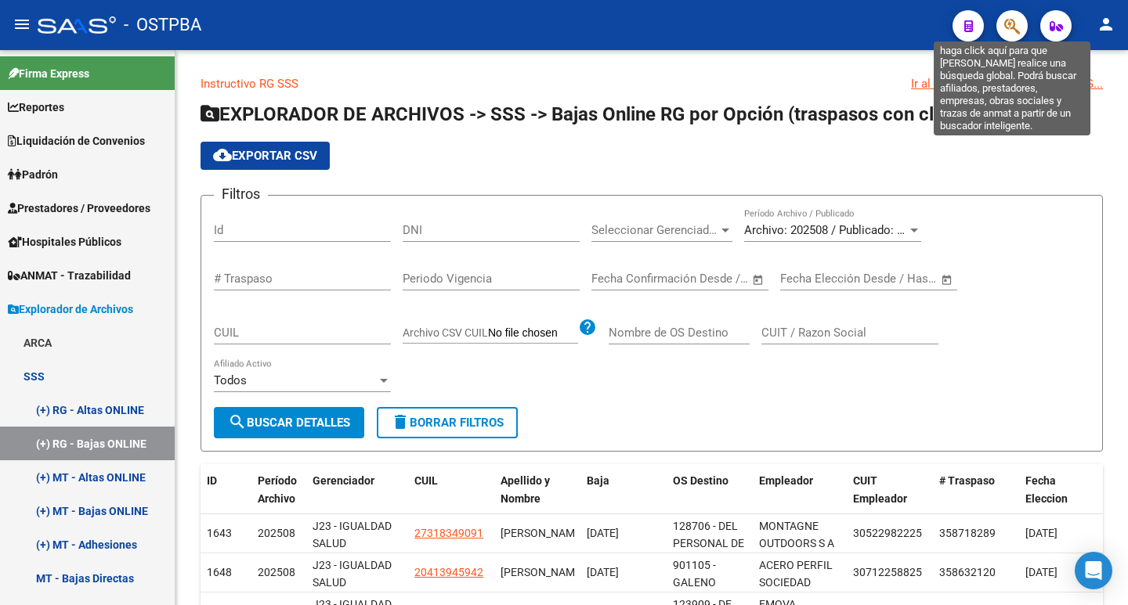
click at [1014, 20] on icon "button" at bounding box center [1012, 26] width 16 height 18
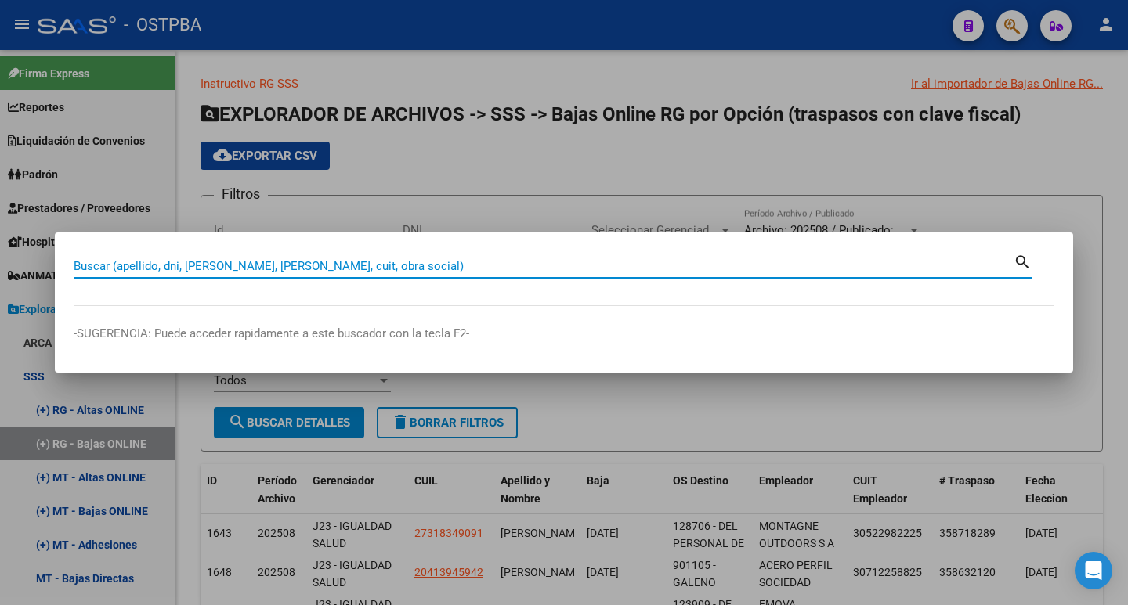
click at [237, 261] on input "Buscar (apellido, dni, [PERSON_NAME], [PERSON_NAME], cuit, obra social)" at bounding box center [544, 266] width 940 height 14
paste input "23417511"
type input "23417511"
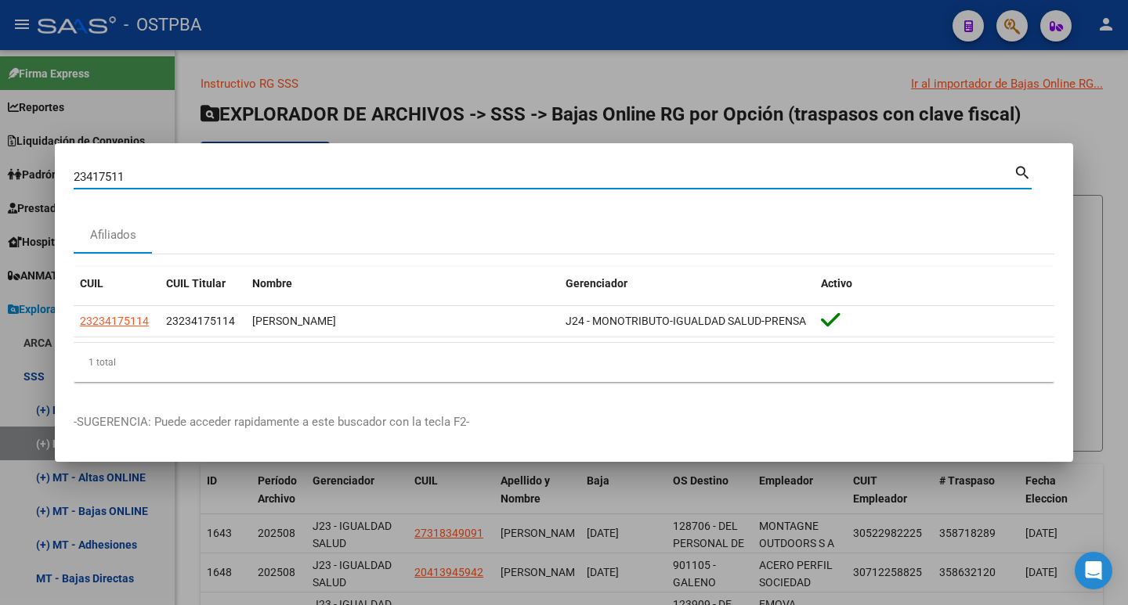
drag, startPoint x: 148, startPoint y: 176, endPoint x: 0, endPoint y: 172, distance: 148.0
click at [0, 172] on div "23417511 Buscar (apellido, dni, cuil, nro traspaso, cuit, obra social) search A…" at bounding box center [564, 302] width 1128 height 605
click at [521, 38] on div at bounding box center [564, 302] width 1128 height 605
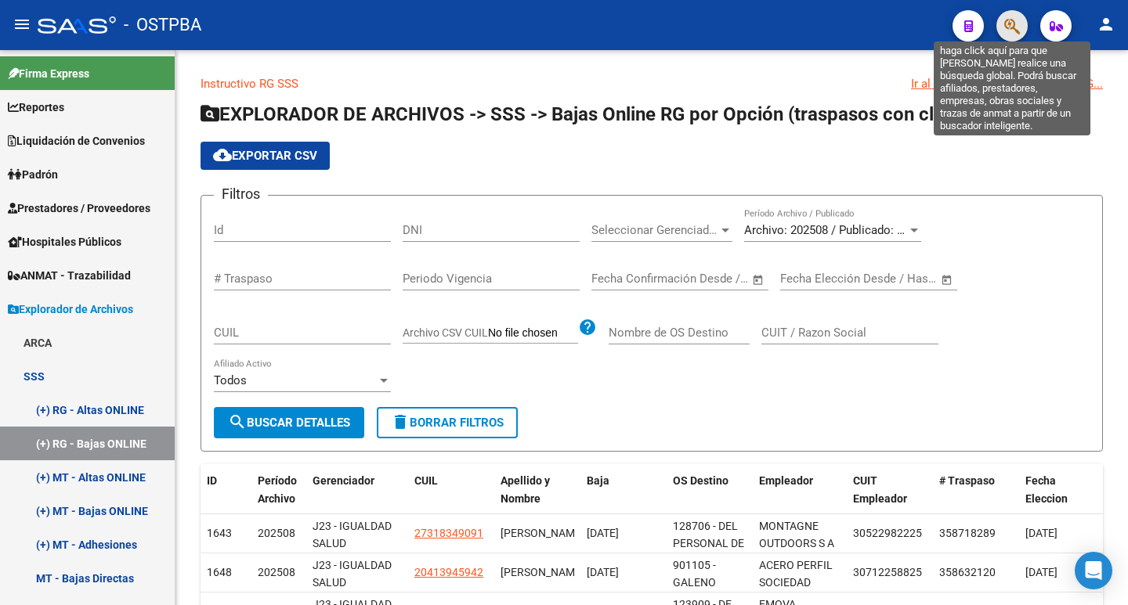
click at [1011, 26] on icon "button" at bounding box center [1012, 26] width 16 height 18
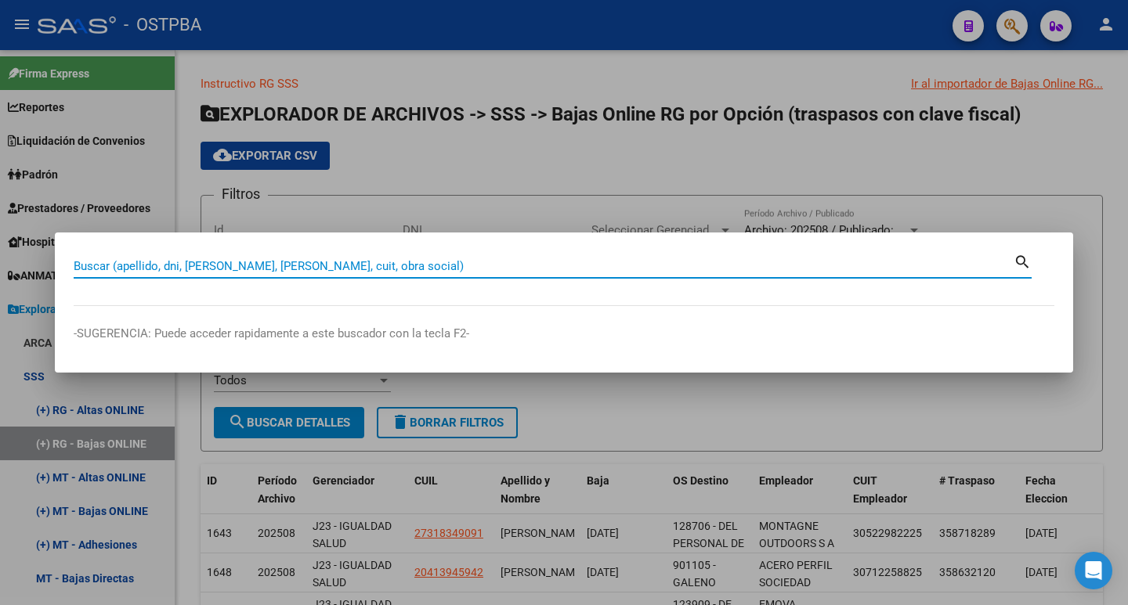
click at [295, 265] on input "Buscar (apellido, dni, [PERSON_NAME], [PERSON_NAME], cuit, obra social)" at bounding box center [544, 266] width 940 height 14
paste input "35766368"
type input "35766368"
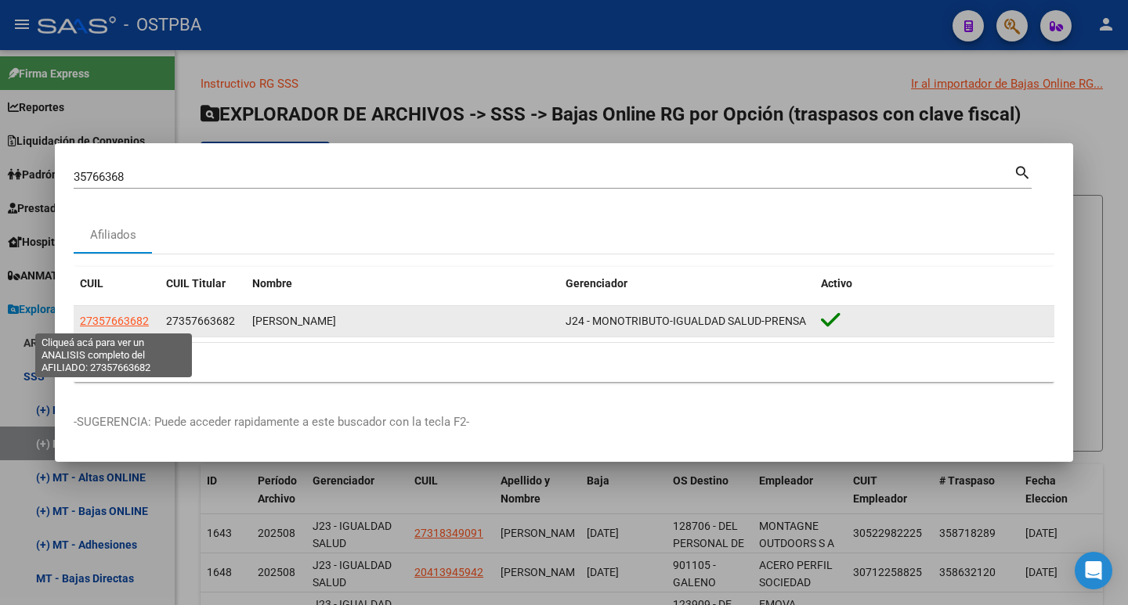
click at [104, 319] on span "27357663682" at bounding box center [114, 321] width 69 height 13
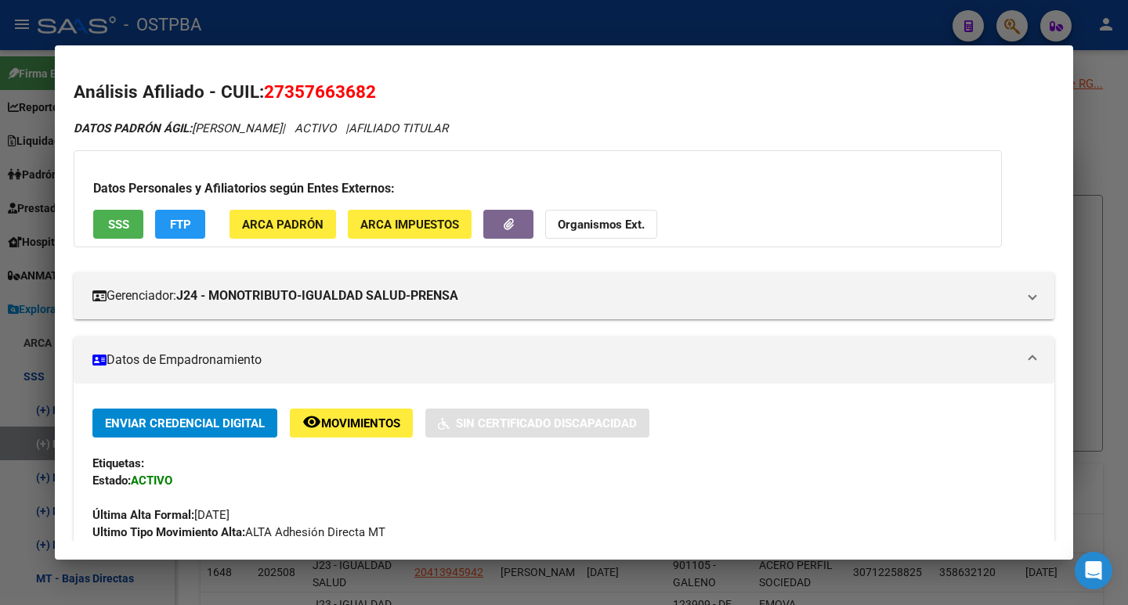
click at [334, 420] on span "Movimientos" at bounding box center [360, 424] width 79 height 14
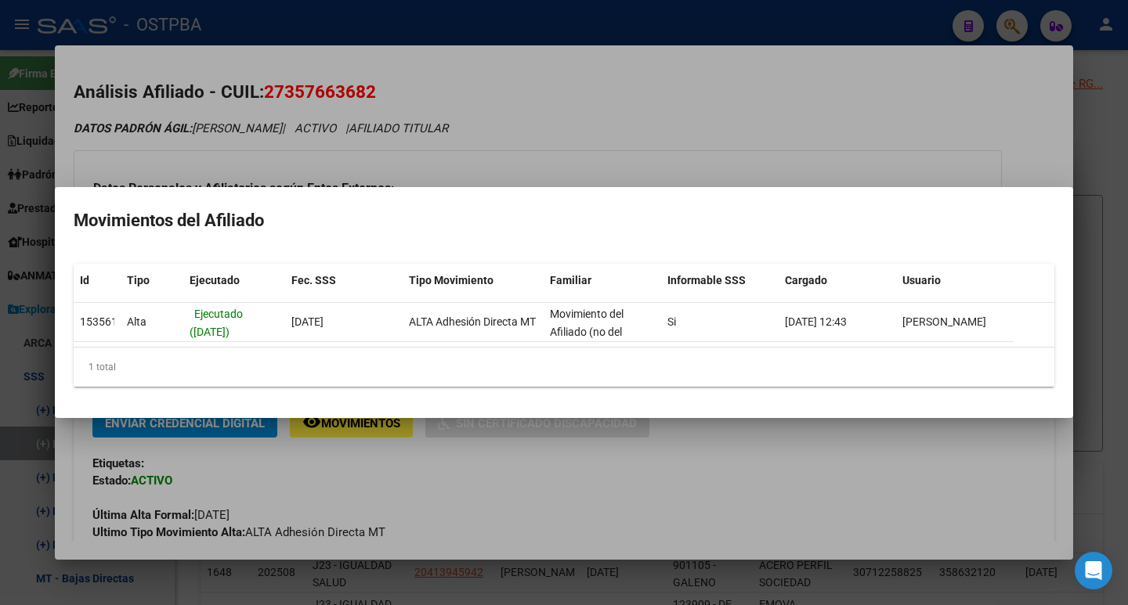
click at [163, 33] on div at bounding box center [564, 302] width 1128 height 605
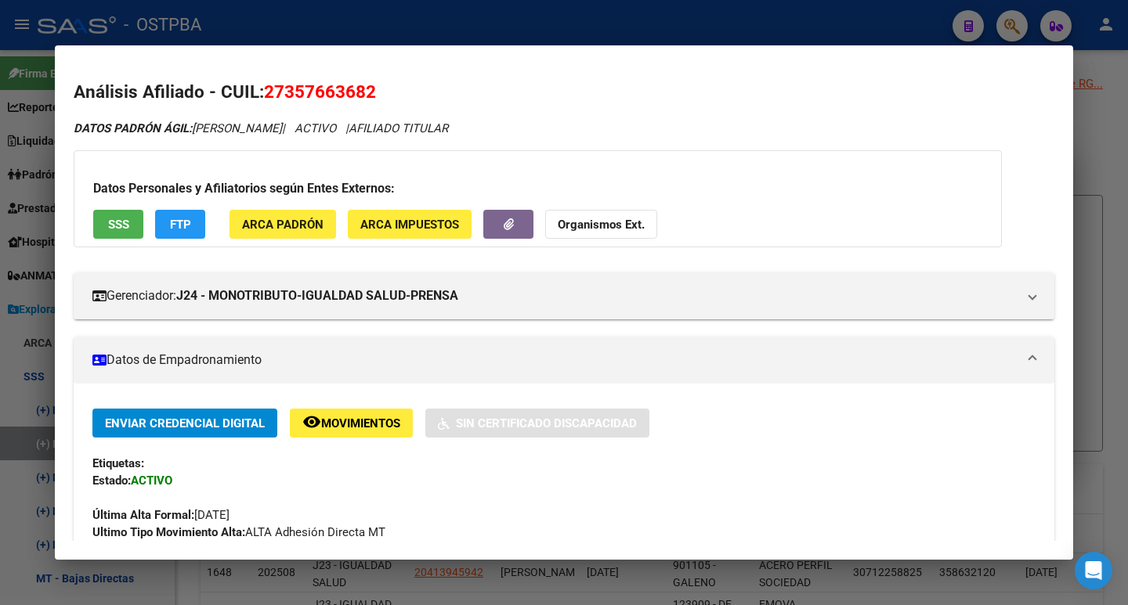
click at [551, 42] on div at bounding box center [564, 302] width 1128 height 605
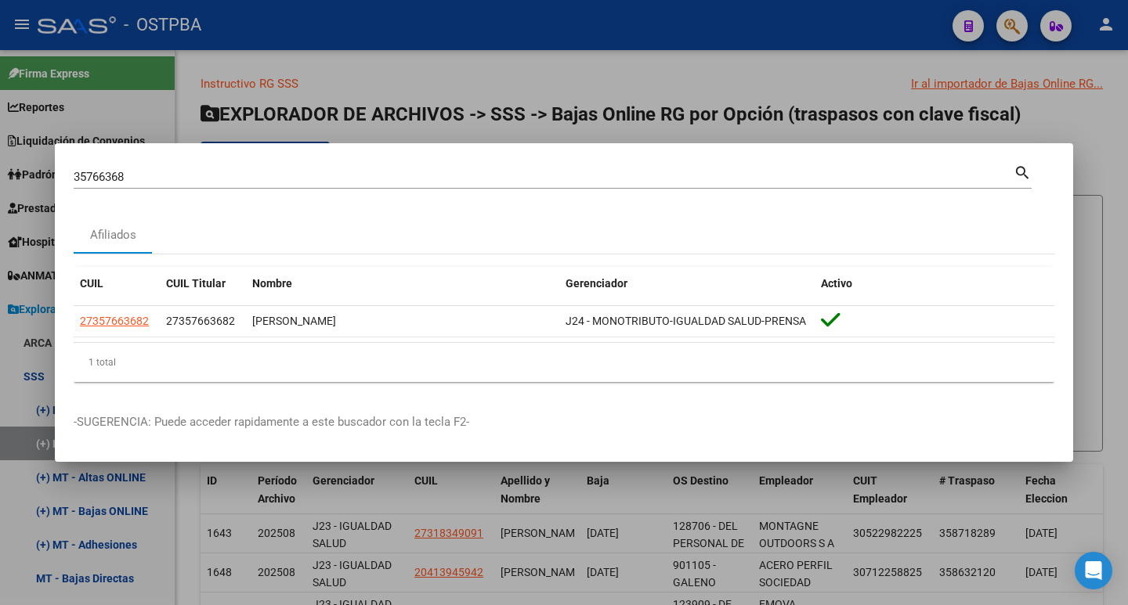
click at [602, 22] on div at bounding box center [564, 302] width 1128 height 605
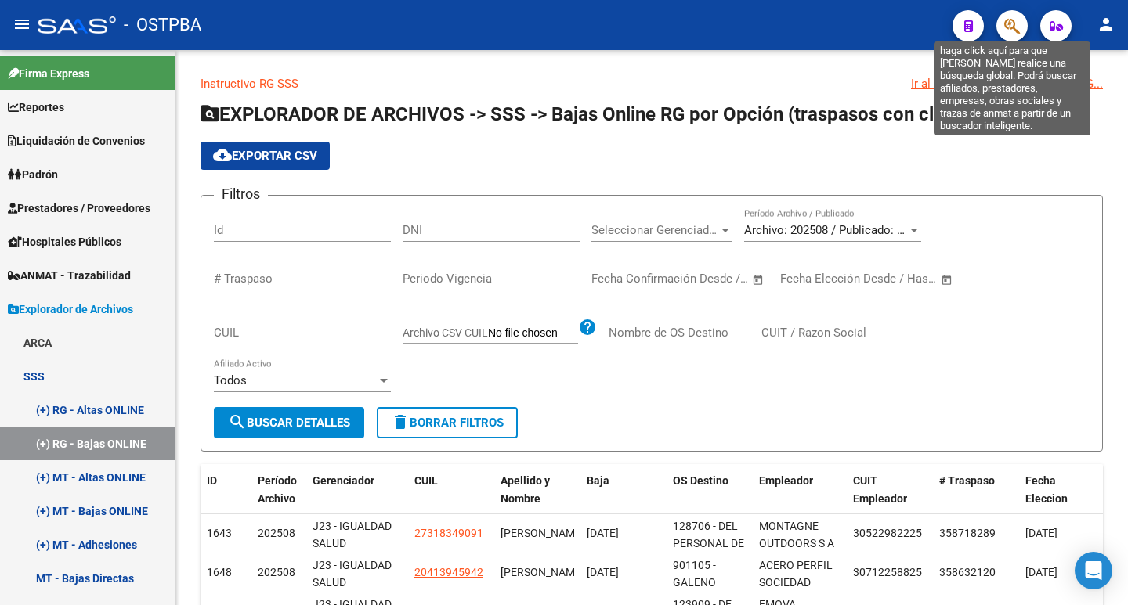
click at [1012, 24] on icon "button" at bounding box center [1012, 26] width 16 height 18
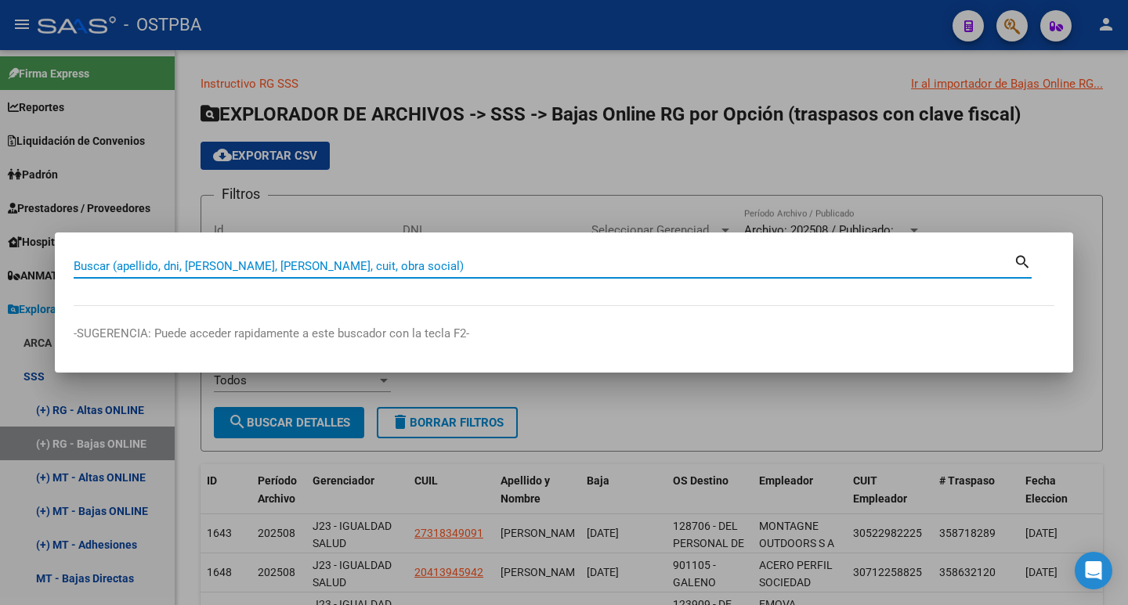
paste input "35766368"
type input "35766368"
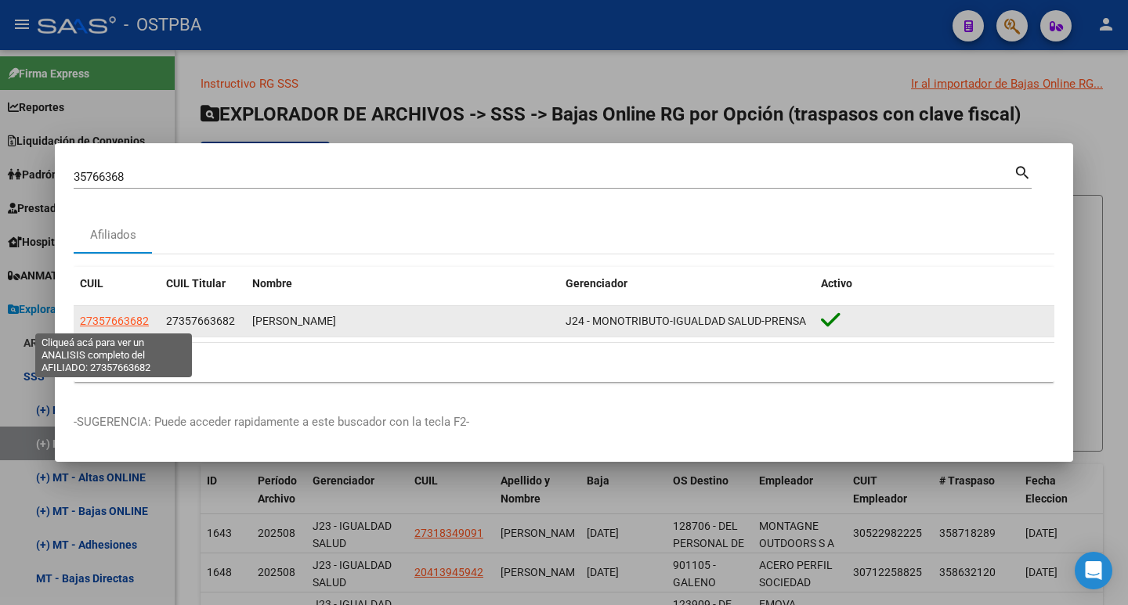
click at [115, 316] on span "27357663682" at bounding box center [114, 321] width 69 height 13
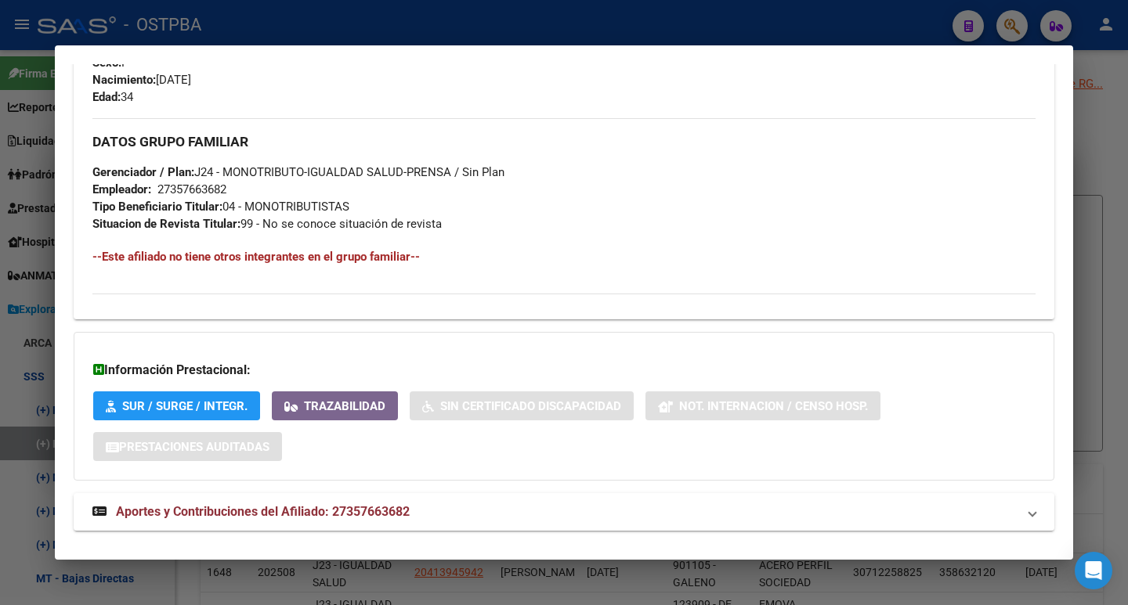
scroll to position [720, 0]
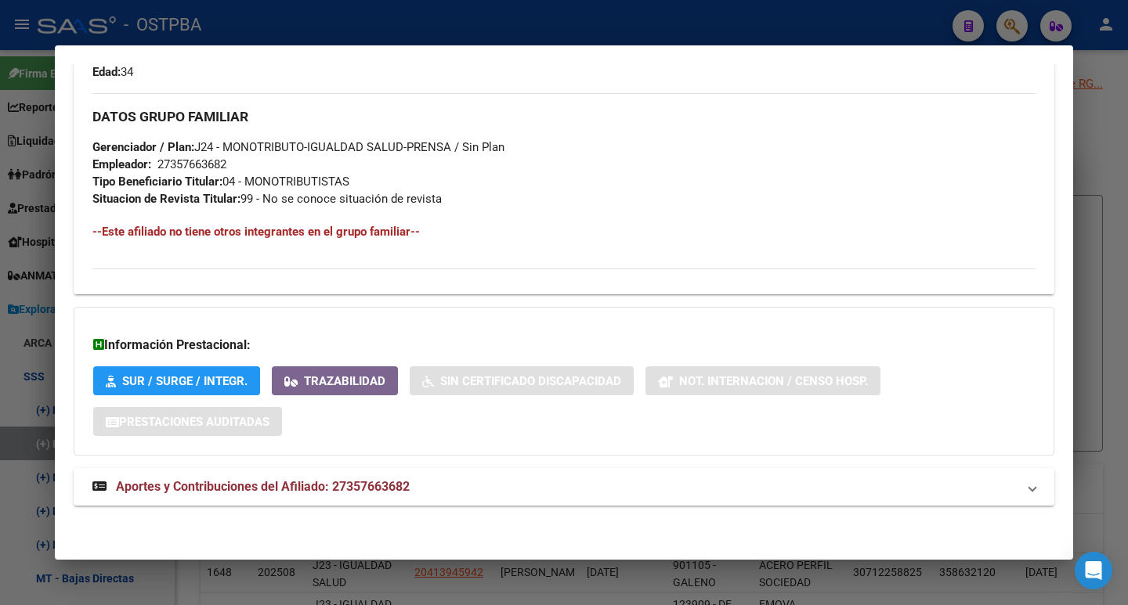
click at [361, 25] on div at bounding box center [564, 302] width 1128 height 605
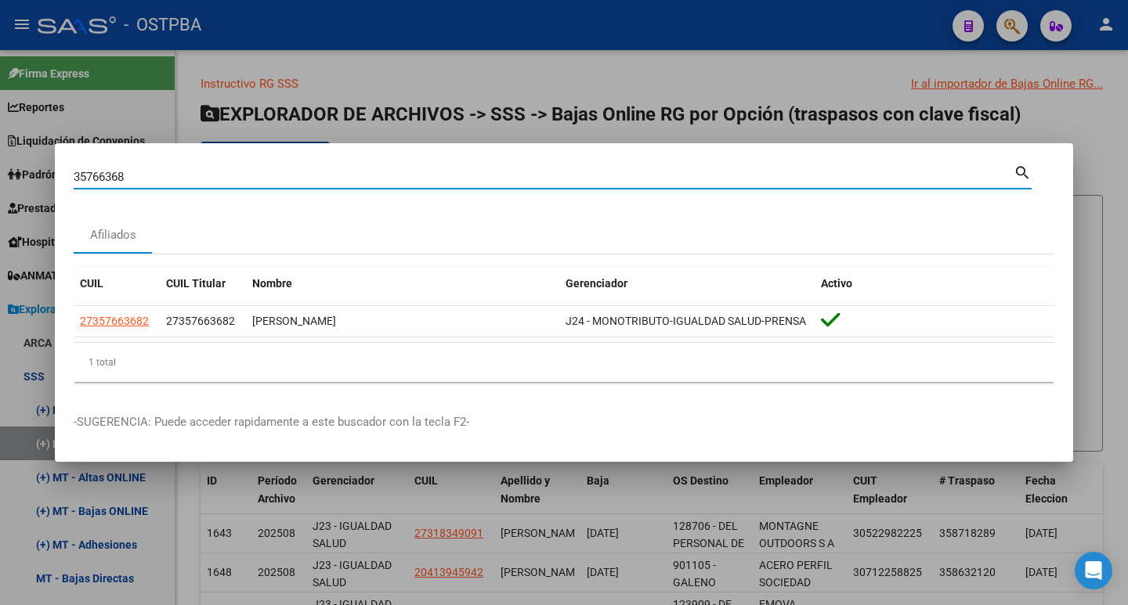
drag, startPoint x: 139, startPoint y: 179, endPoint x: 83, endPoint y: 177, distance: 55.6
click at [48, 171] on div "35766368 Buscar (apellido, dni, cuil, nro traspaso, cuit, obra social) search A…" at bounding box center [564, 302] width 1128 height 605
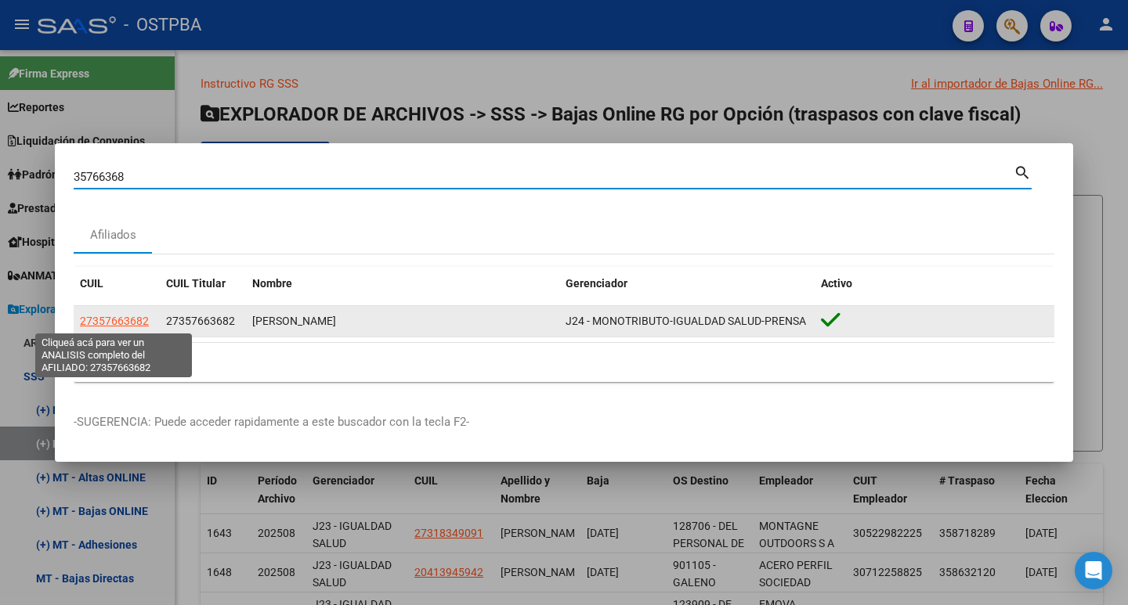
click at [121, 322] on span "27357663682" at bounding box center [114, 321] width 69 height 13
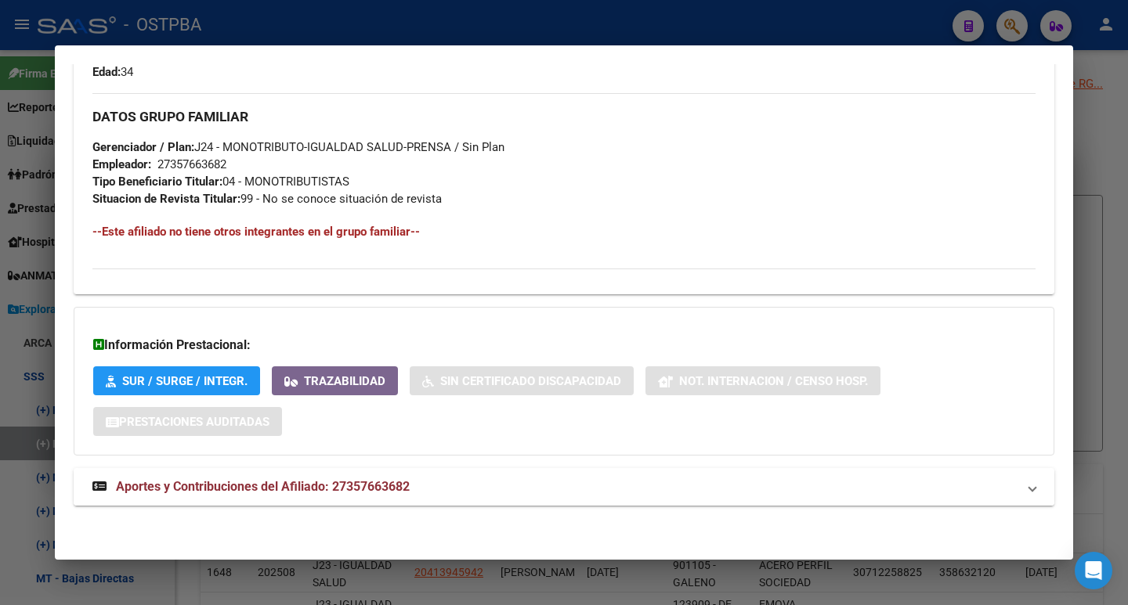
click at [335, 486] on span "Aportes y Contribuciones del Afiliado: 27357663682" at bounding box center [263, 486] width 294 height 15
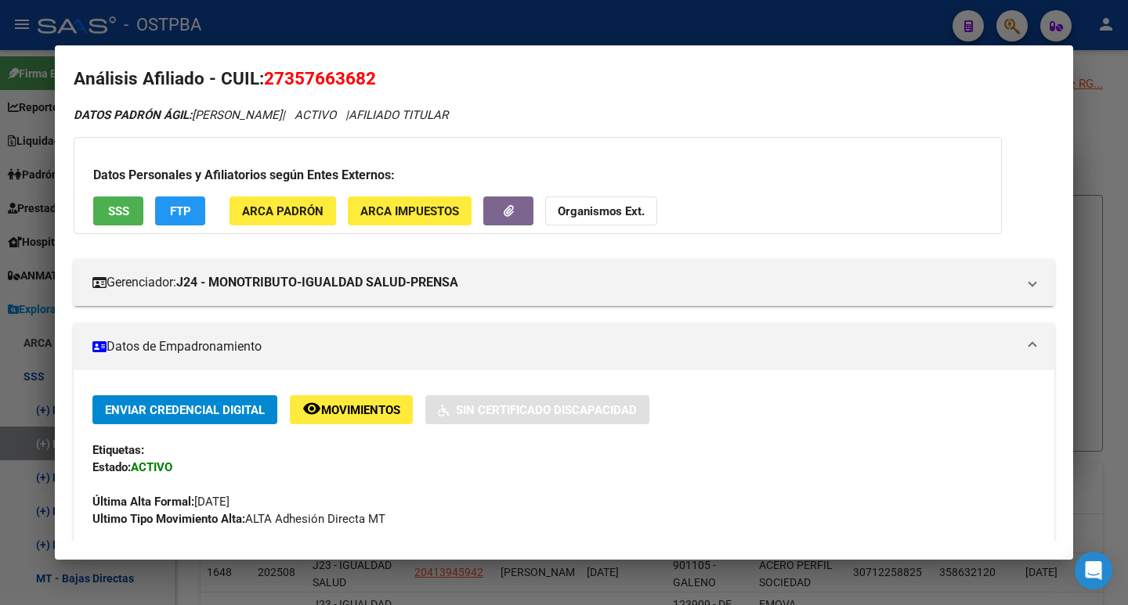
scroll to position [0, 0]
